Goal: Task Accomplishment & Management: Use online tool/utility

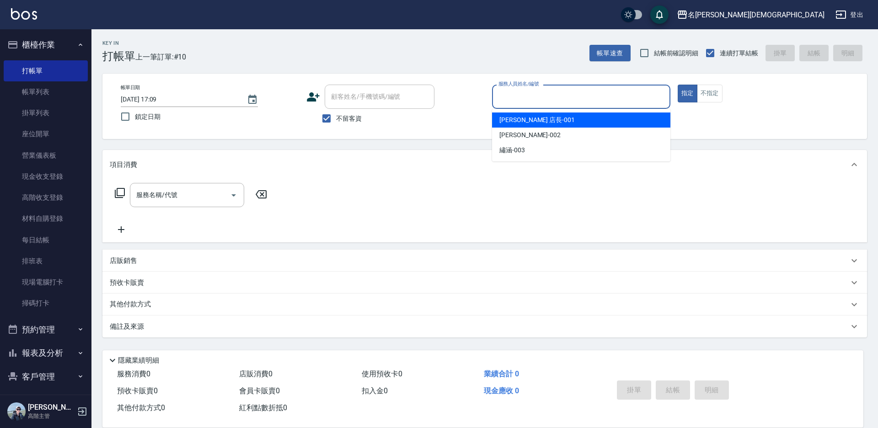
click at [524, 92] on input "服務人員姓名/編號" at bounding box center [581, 97] width 170 height 16
click at [511, 117] on span "[PERSON_NAME] 店長 -001" at bounding box center [536, 120] width 75 height 10
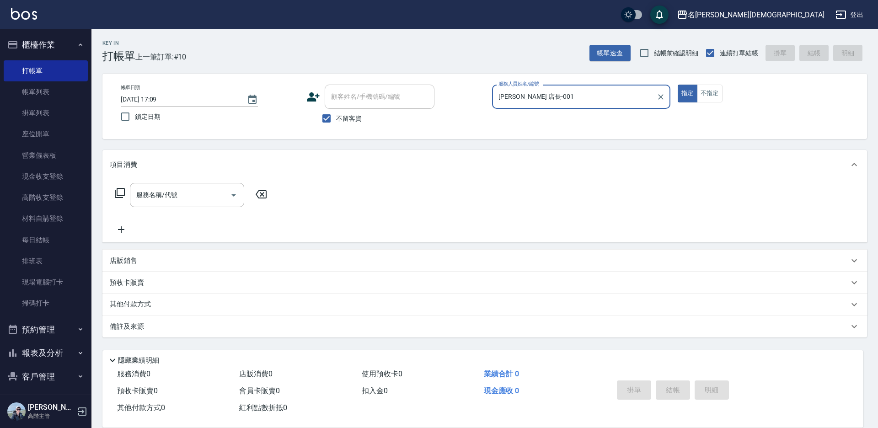
type input "[PERSON_NAME] 店長-001"
click at [117, 191] on icon at bounding box center [120, 193] width 10 height 10
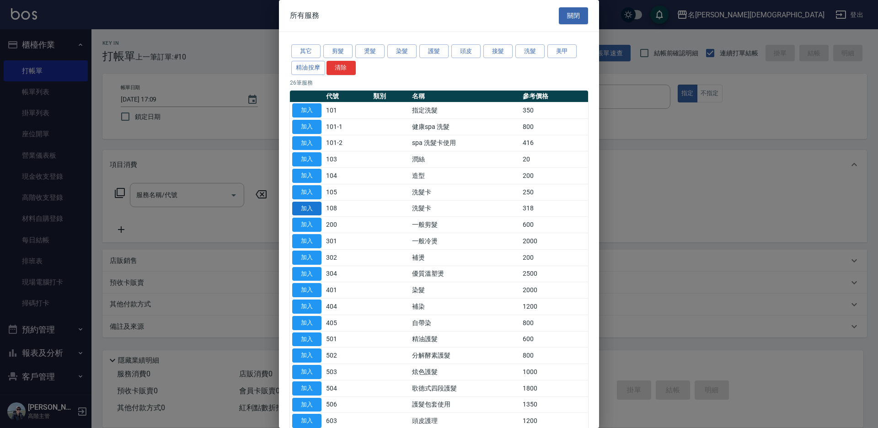
click at [307, 208] on button "加入" at bounding box center [306, 209] width 29 height 14
type input "洗髮卡(108)"
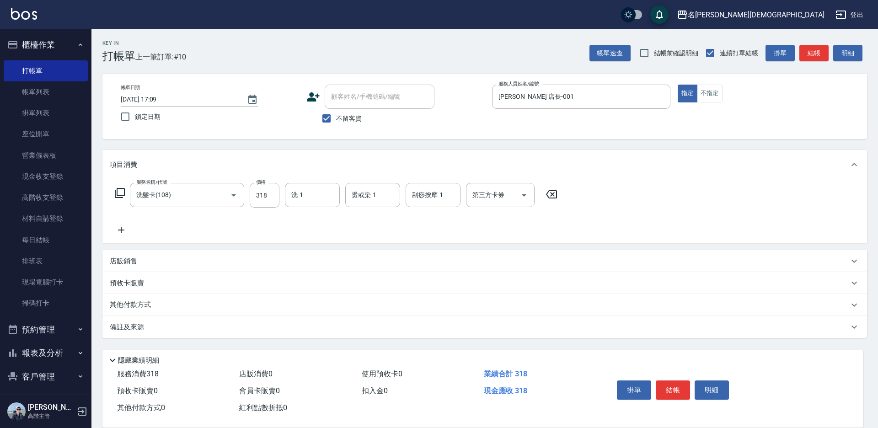
click at [490, 196] on div "第三方卡券 第三方卡券" at bounding box center [500, 195] width 69 height 24
click at [492, 230] on span "舊有卡券" at bounding box center [500, 233] width 69 height 15
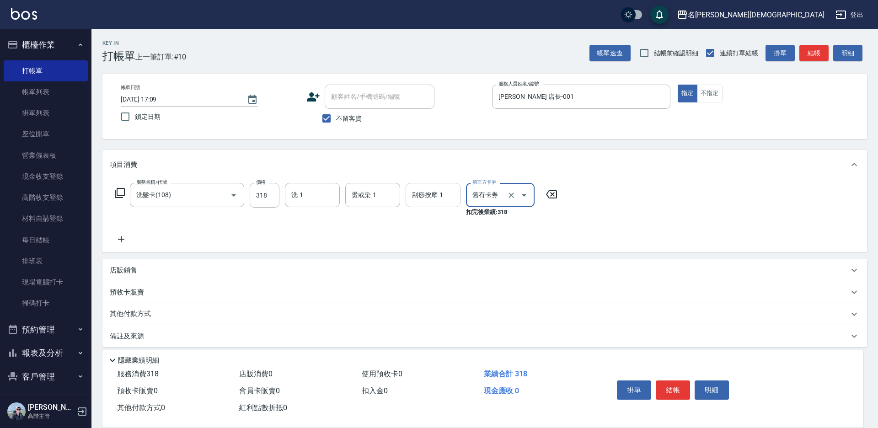
type input "舊有卡券"
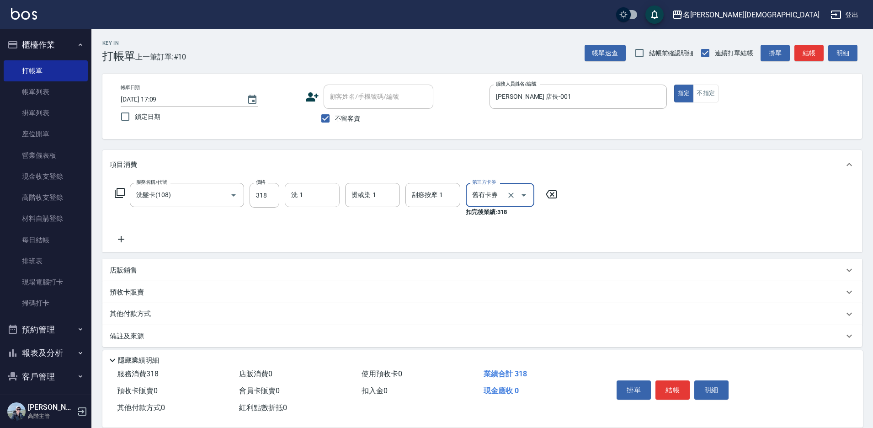
click at [309, 195] on input "洗-1" at bounding box center [312, 195] width 47 height 16
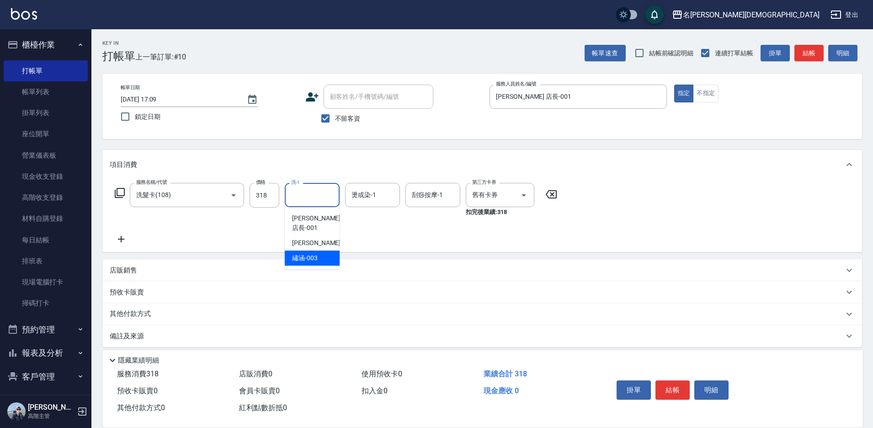
click at [302, 253] on span "繡涵 -003" at bounding box center [305, 258] width 26 height 10
type input "繡涵-003"
click at [671, 386] on button "結帳" at bounding box center [672, 389] width 34 height 19
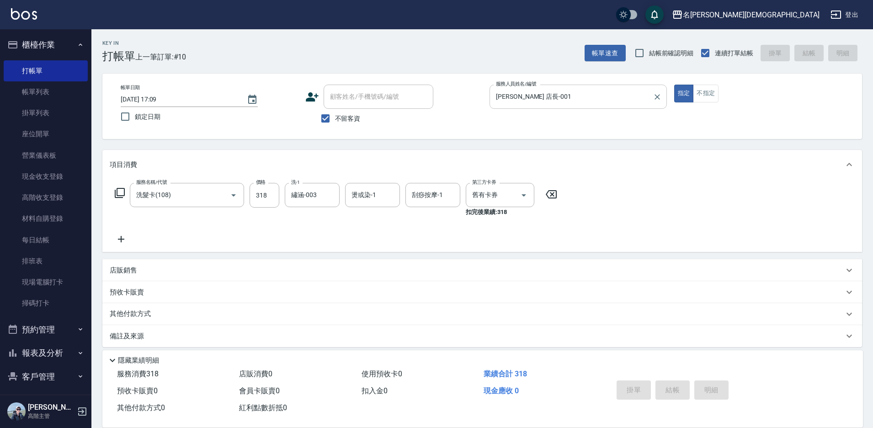
type input "[DATE] 19:22"
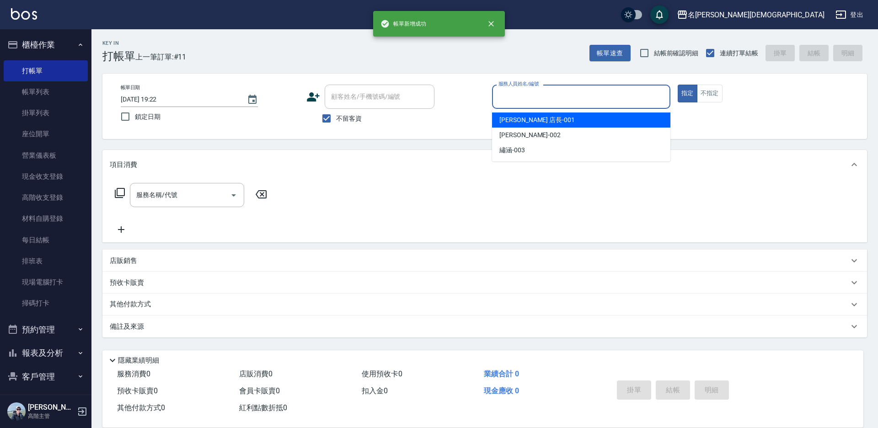
click at [521, 95] on input "服務人員姓名/編號" at bounding box center [581, 97] width 170 height 16
click at [519, 120] on span "[PERSON_NAME] 店長 -001" at bounding box center [536, 120] width 75 height 10
type input "[PERSON_NAME] 店長-001"
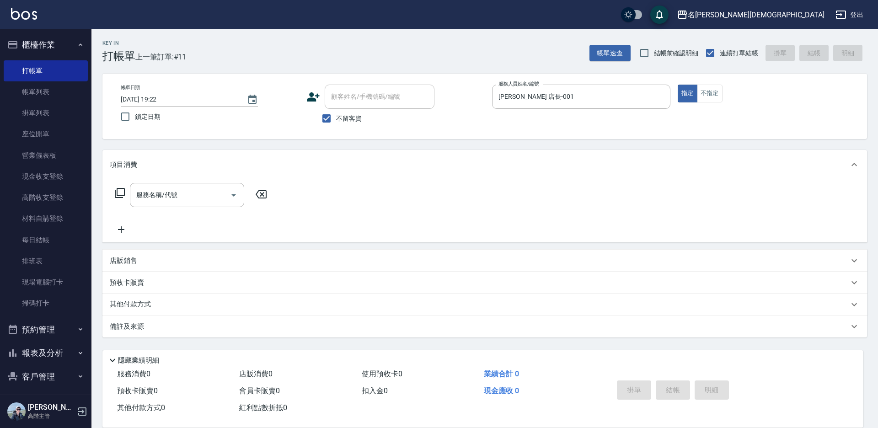
click at [115, 194] on icon at bounding box center [120, 193] width 10 height 10
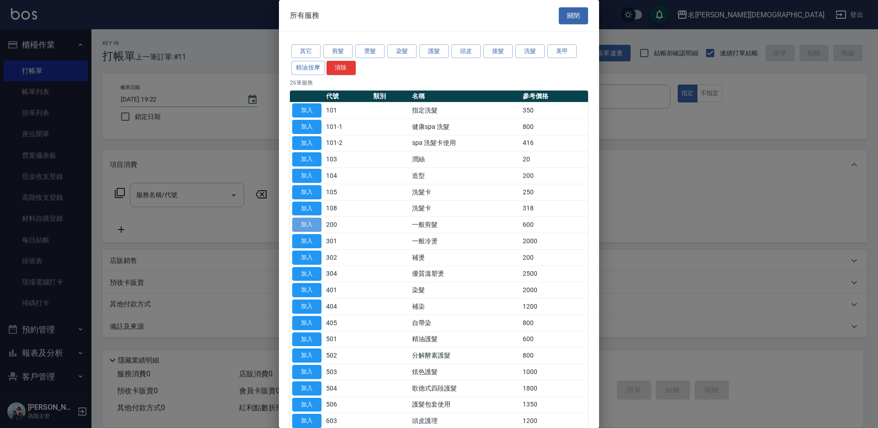
click at [300, 226] on button "加入" at bounding box center [306, 225] width 29 height 14
type input "一般剪髮(200)"
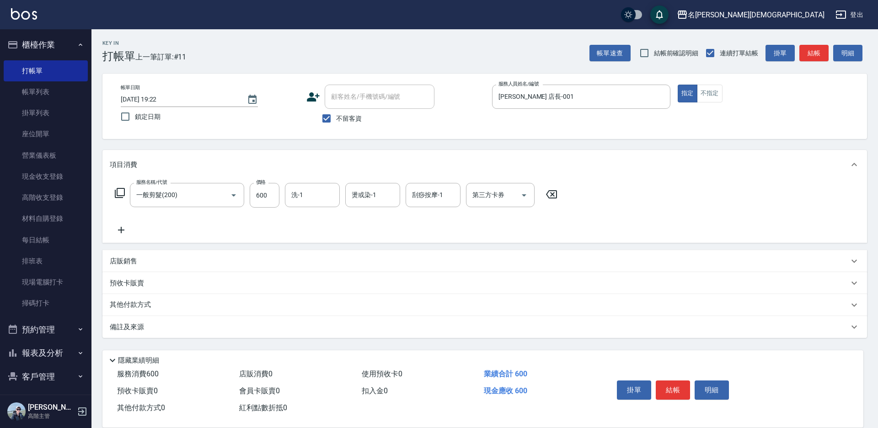
click at [662, 380] on button "結帳" at bounding box center [672, 389] width 34 height 19
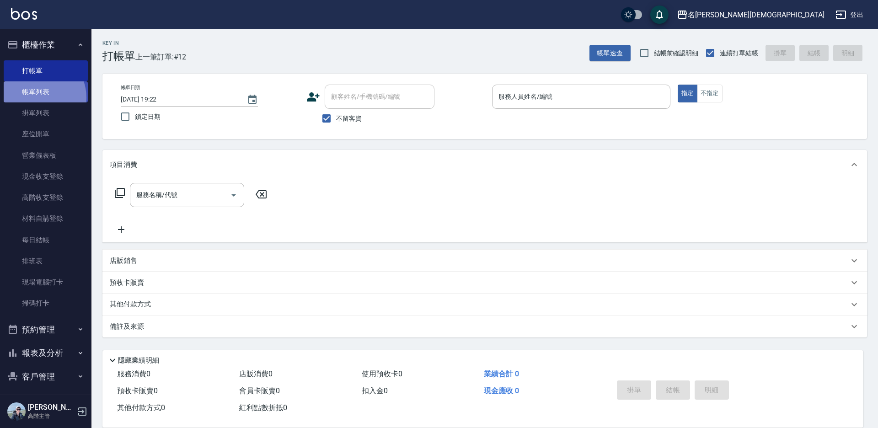
click at [37, 97] on link "帳單列表" at bounding box center [46, 91] width 84 height 21
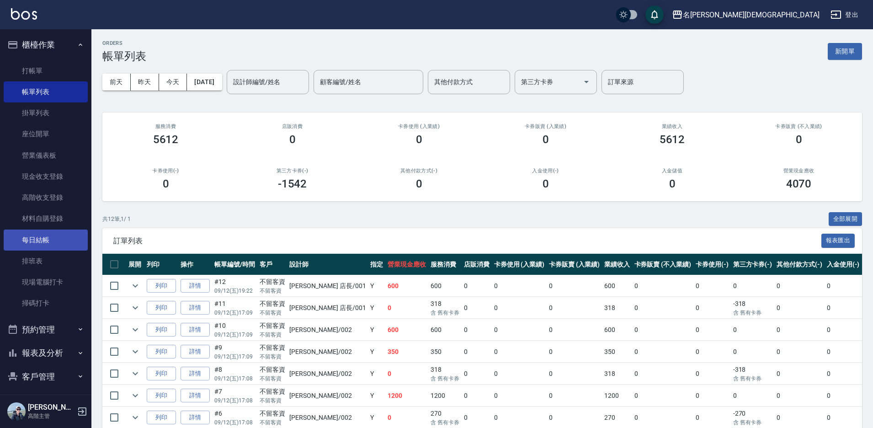
click at [56, 242] on link "每日結帳" at bounding box center [46, 239] width 84 height 21
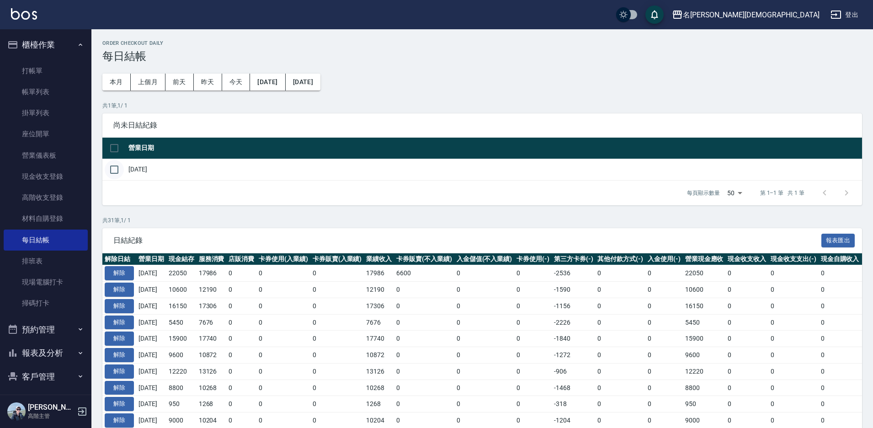
click at [114, 167] on input "checkbox" at bounding box center [114, 169] width 19 height 19
checkbox input "true"
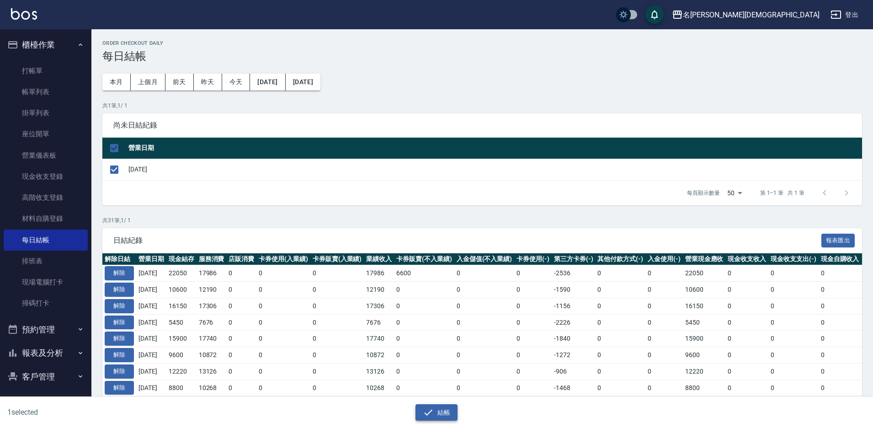
click at [446, 409] on button "結帳" at bounding box center [436, 412] width 43 height 17
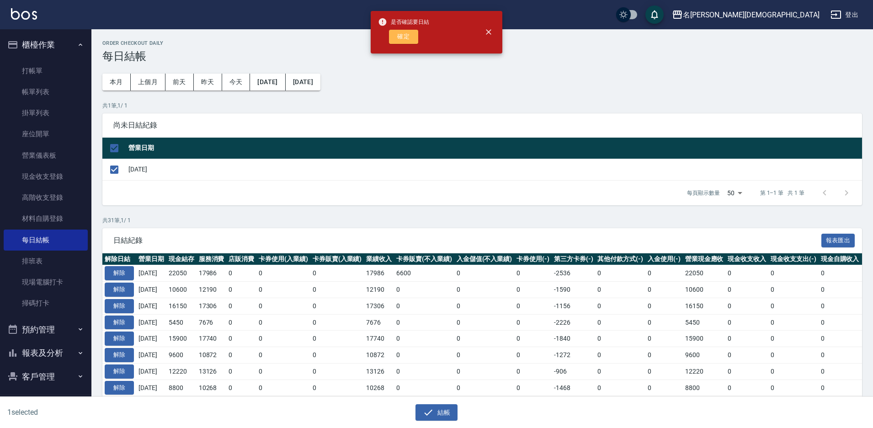
click at [405, 36] on button "確定" at bounding box center [403, 37] width 29 height 14
checkbox input "false"
